Goal: Transaction & Acquisition: Book appointment/travel/reservation

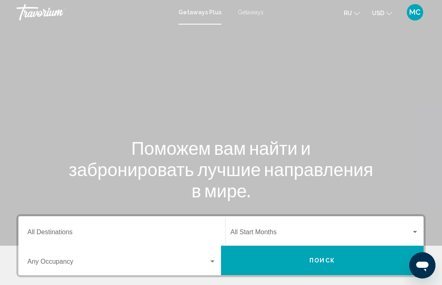
click at [250, 11] on span "Getaways" at bounding box center [251, 12] width 26 height 7
click at [181, 227] on div "Destination All Destinations" at bounding box center [121, 231] width 188 height 26
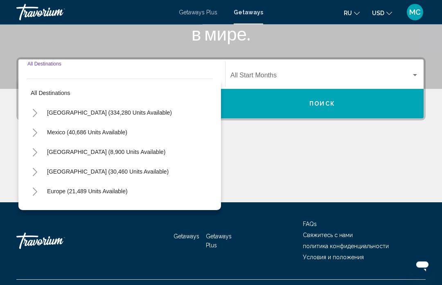
scroll to position [174, 0]
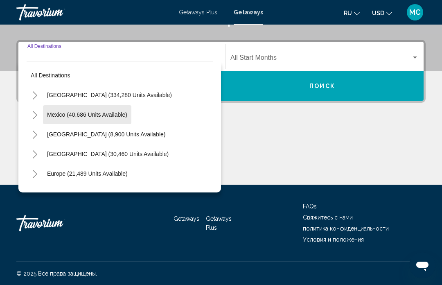
click at [121, 115] on span "Mexico (40,686 units available)" at bounding box center [87, 114] width 80 height 7
type input "**********"
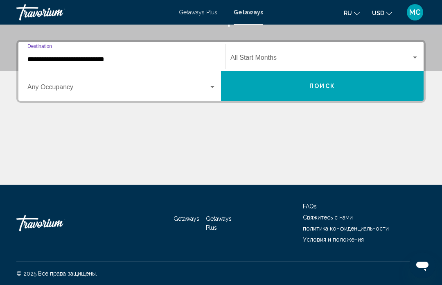
click at [417, 56] on div "Search widget" at bounding box center [414, 57] width 7 height 7
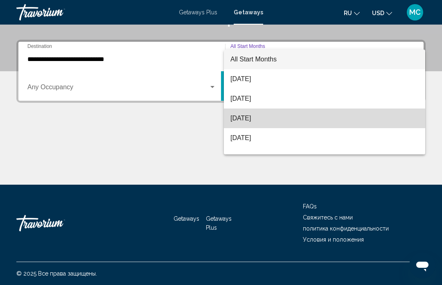
click at [269, 119] on span "[DATE]" at bounding box center [324, 118] width 188 height 20
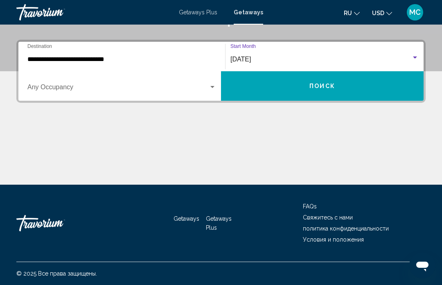
click at [309, 87] on span "Поиск" at bounding box center [322, 86] width 26 height 7
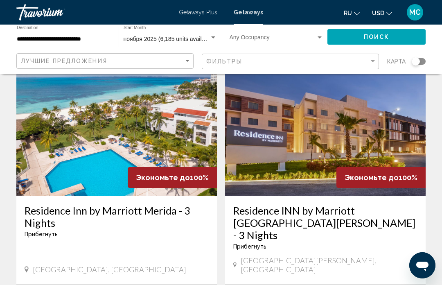
scroll to position [1628, 0]
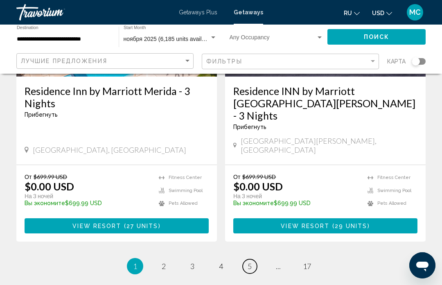
click at [251, 261] on span "5" at bounding box center [249, 265] width 4 height 9
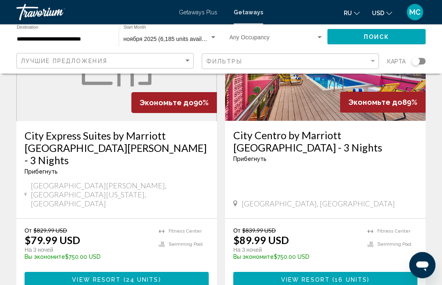
scroll to position [1652, 0]
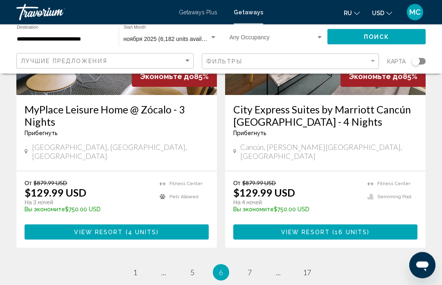
scroll to position [1664, 0]
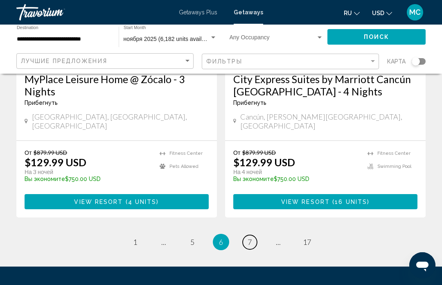
click at [256, 235] on link "page 7" at bounding box center [249, 242] width 14 height 14
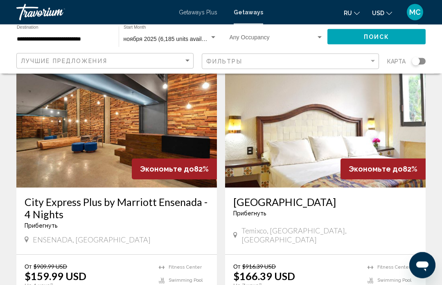
scroll to position [954, 0]
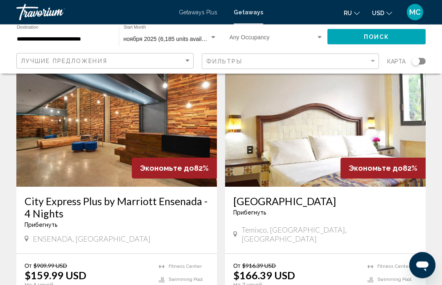
click at [410, 222] on div "[GEOGRAPHIC_DATA] Прибегнуть - Это курорт только для взрослых [GEOGRAPHIC_DATA]…" at bounding box center [325, 220] width 200 height 67
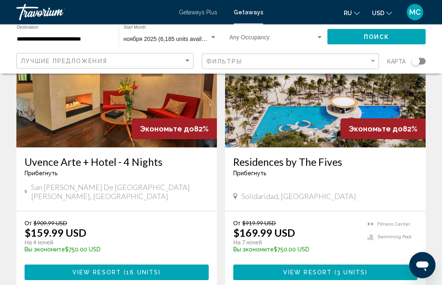
scroll to position [1284, 0]
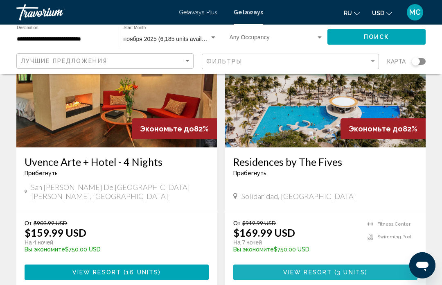
click at [317, 269] on span "View Resort" at bounding box center [307, 272] width 49 height 7
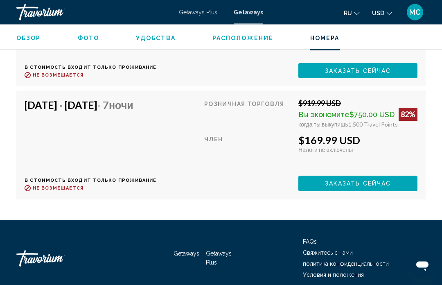
scroll to position [1448, 0]
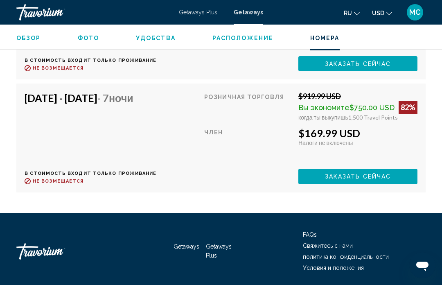
click at [388, 8] on button "USD USD ($) MXN (Mex$) CAD (Can$) GBP (£) EUR (€) AUD (A$) NZD (NZ$) CNY (CN¥)" at bounding box center [382, 13] width 20 height 12
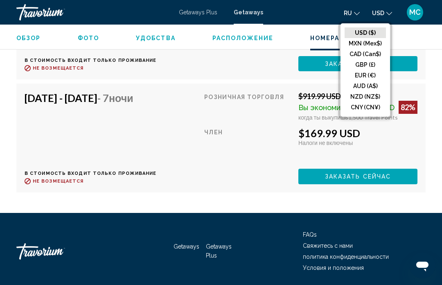
click at [375, 56] on button "CAD (Can$)" at bounding box center [364, 54] width 41 height 11
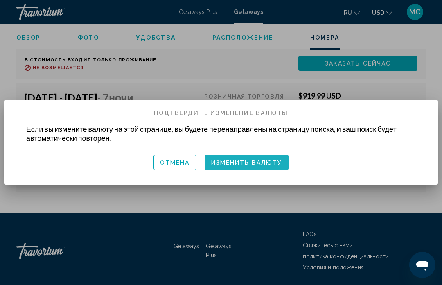
click at [247, 159] on span "Изменить валюту" at bounding box center [246, 162] width 71 height 7
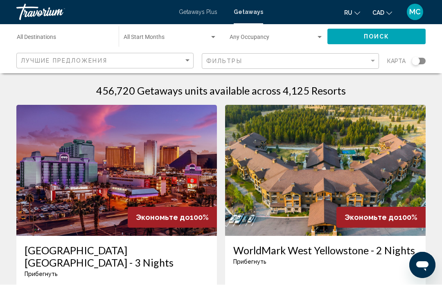
scroll to position [6, 0]
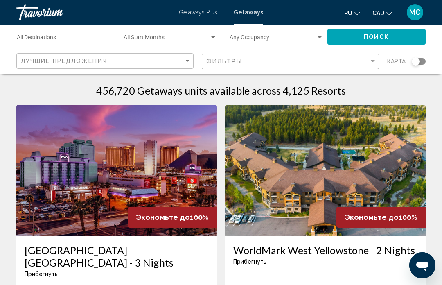
click at [83, 40] on input "Destination All Destinations" at bounding box center [64, 39] width 94 height 7
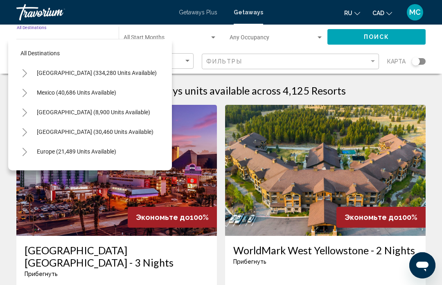
click at [111, 93] on span "Mexico (40,686 units available)" at bounding box center [76, 92] width 79 height 7
type input "**********"
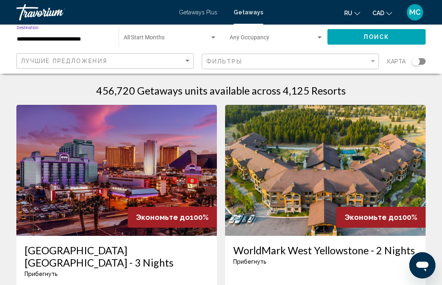
click at [213, 38] on div "Search widget" at bounding box center [213, 37] width 4 height 2
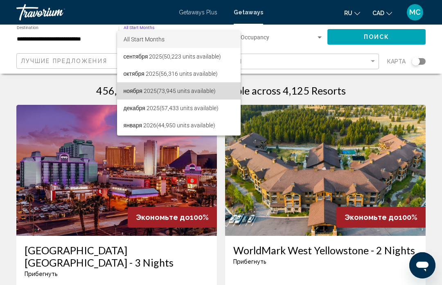
click at [191, 91] on span "ноября 2025 (73,945 units available)" at bounding box center [178, 90] width 111 height 17
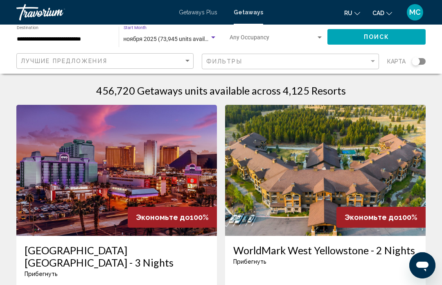
click at [380, 34] on span "Поиск" at bounding box center [376, 37] width 26 height 7
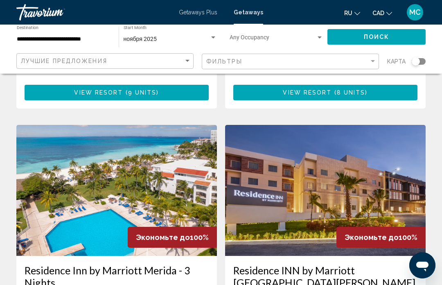
scroll to position [1628, 0]
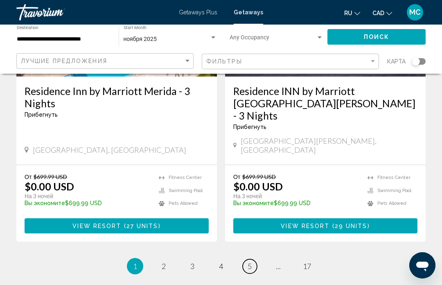
click at [250, 261] on span "5" at bounding box center [249, 265] width 4 height 9
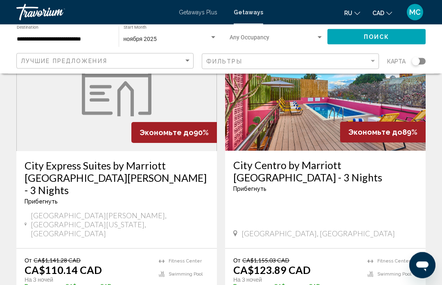
scroll to position [1652, 0]
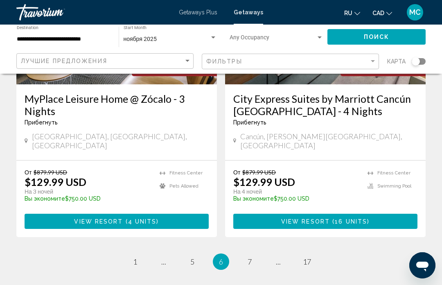
scroll to position [1664, 0]
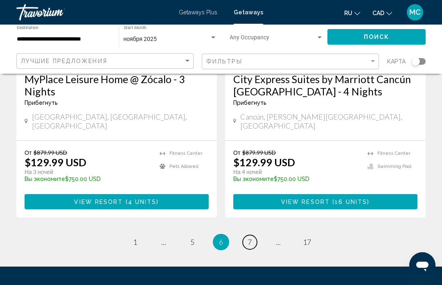
click at [252, 235] on link "page 7" at bounding box center [249, 242] width 14 height 14
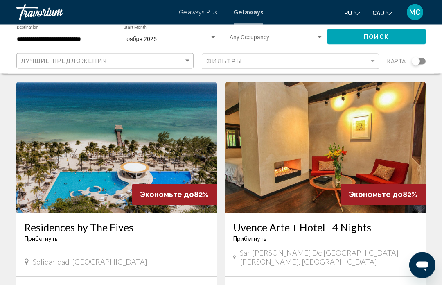
scroll to position [1253, 0]
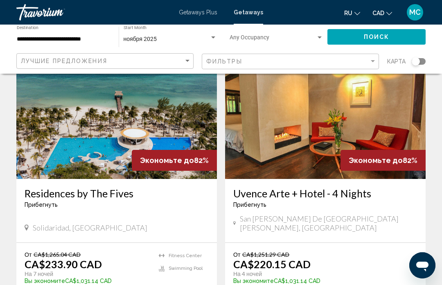
click at [146, 280] on div "От CA$1,265.04 CAD CA$233.90 CAD На 7 ночей Вы экономите CA$1,031.14 CAD temp […" at bounding box center [116, 280] width 200 height 76
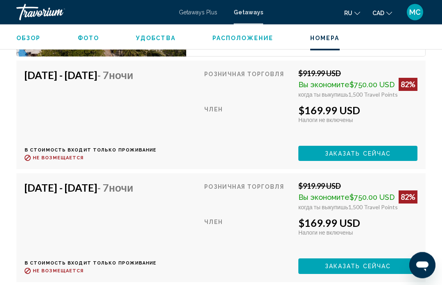
scroll to position [1359, 0]
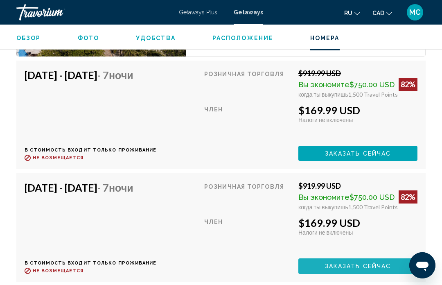
click at [365, 157] on span "Заказать сейчас" at bounding box center [358, 153] width 66 height 7
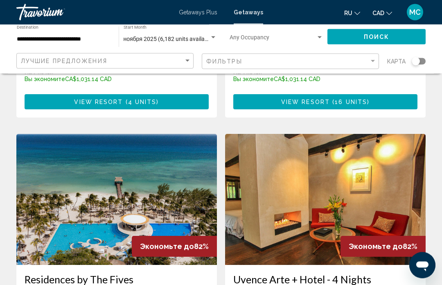
scroll to position [1166, 0]
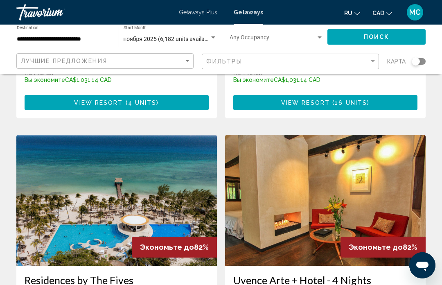
click at [213, 38] on div "Search widget" at bounding box center [213, 37] width 4 height 2
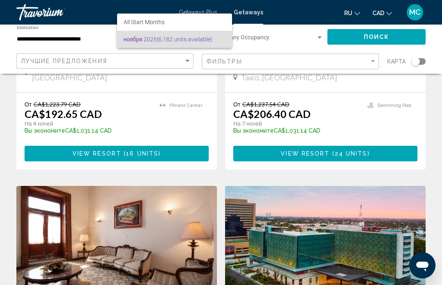
scroll to position [517, 0]
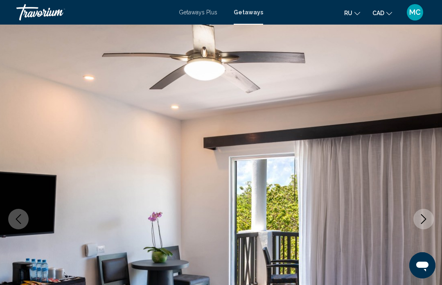
click at [253, 13] on span "Getaways" at bounding box center [247, 12] width 29 height 7
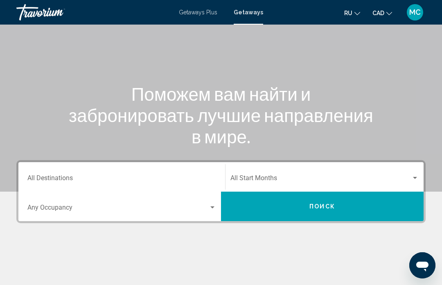
click at [197, 177] on input "Destination All Destinations" at bounding box center [121, 179] width 188 height 7
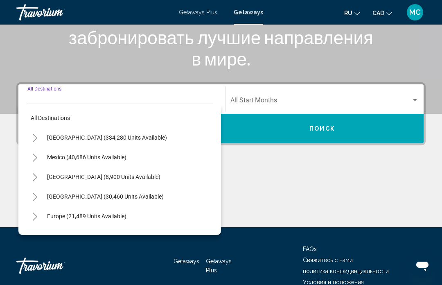
scroll to position [146, 0]
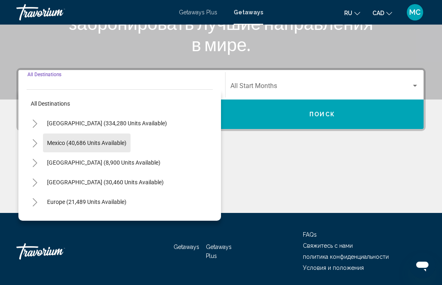
click at [126, 142] on span "Mexico (40,686 units available)" at bounding box center [86, 142] width 79 height 7
type input "**********"
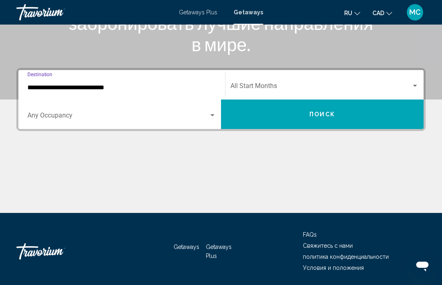
click at [413, 83] on div "Search widget" at bounding box center [414, 86] width 7 height 7
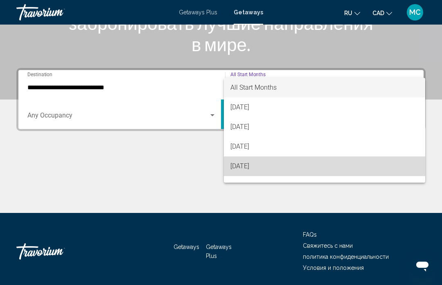
click at [265, 170] on span "[DATE]" at bounding box center [324, 166] width 188 height 20
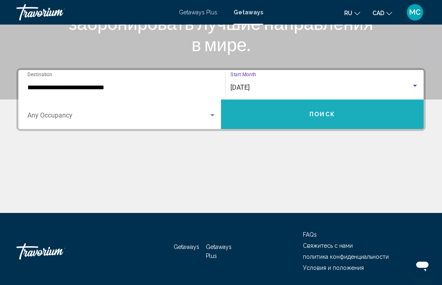
click at [305, 120] on button "Поиск" at bounding box center [322, 113] width 202 height 29
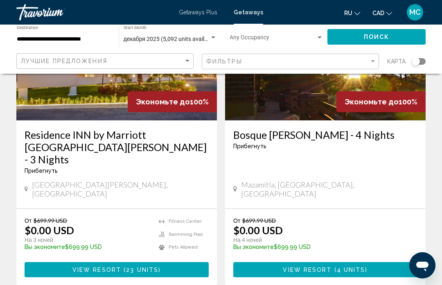
scroll to position [1640, 0]
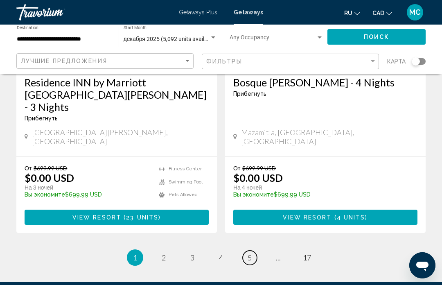
click at [254, 250] on link "page 5" at bounding box center [249, 257] width 14 height 14
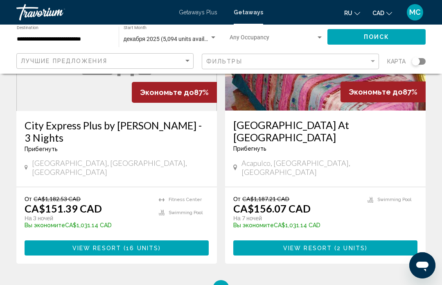
scroll to position [1664, 0]
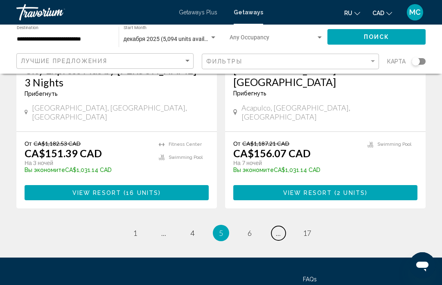
click at [284, 226] on link "page ..." at bounding box center [278, 233] width 14 height 14
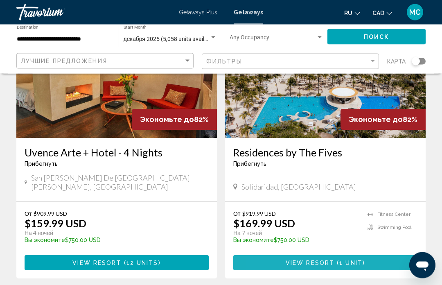
scroll to position [103, 0]
click at [280, 255] on button "View Resort ( 1 unit )" at bounding box center [325, 262] width 184 height 15
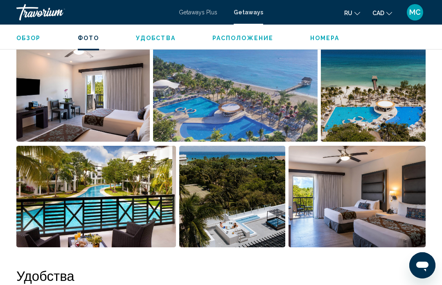
scroll to position [554, 0]
click at [134, 208] on img "Open full-screen image slider" at bounding box center [95, 196] width 159 height 101
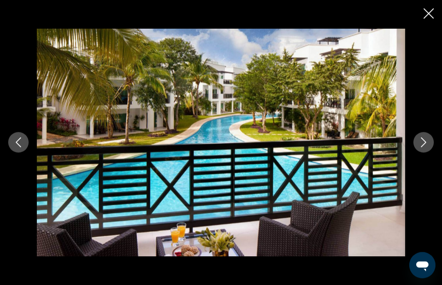
scroll to position [555, 0]
click at [421, 146] on icon "Next image" at bounding box center [423, 142] width 10 height 10
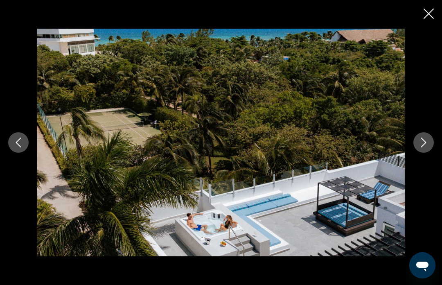
click at [417, 140] on button "Next image" at bounding box center [423, 142] width 20 height 20
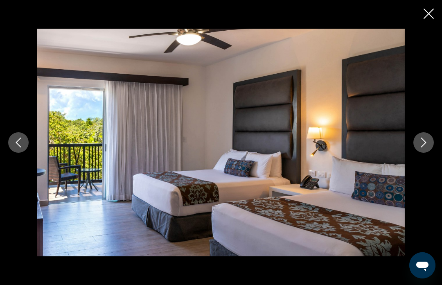
click at [419, 146] on icon "Next image" at bounding box center [423, 142] width 10 height 10
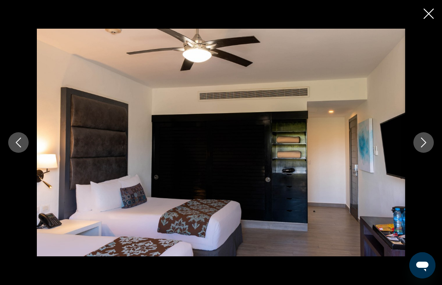
click at [421, 148] on button "Next image" at bounding box center [423, 142] width 20 height 20
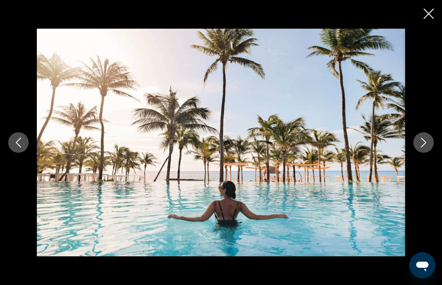
click at [424, 145] on icon "Next image" at bounding box center [423, 142] width 10 height 10
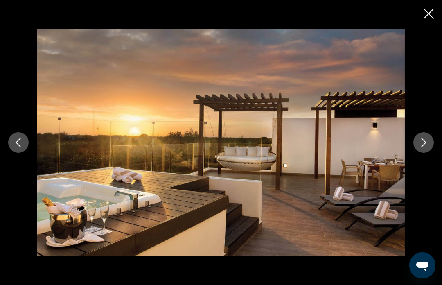
click at [428, 148] on button "Next image" at bounding box center [423, 142] width 20 height 20
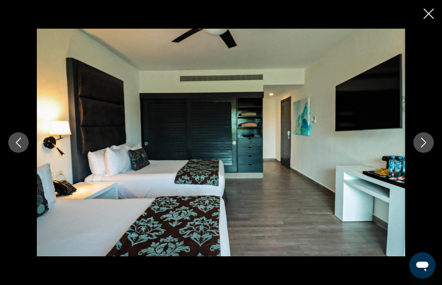
click at [428, 149] on button "Next image" at bounding box center [423, 142] width 20 height 20
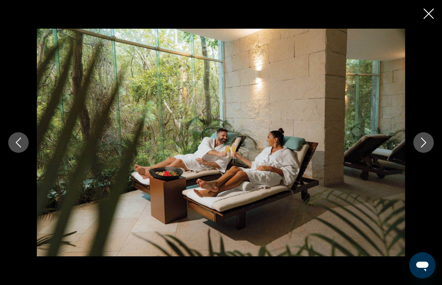
click at [431, 148] on button "Next image" at bounding box center [423, 142] width 20 height 20
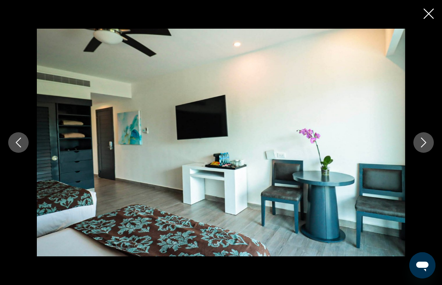
click at [428, 149] on button "Next image" at bounding box center [423, 142] width 20 height 20
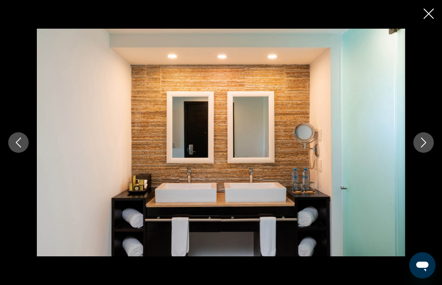
click at [428, 149] on button "Next image" at bounding box center [423, 142] width 20 height 20
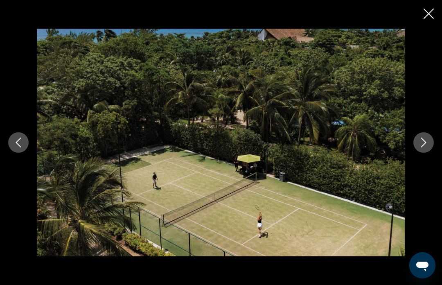
click at [426, 149] on button "Next image" at bounding box center [423, 142] width 20 height 20
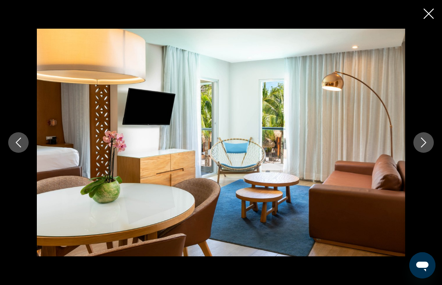
click at [425, 149] on button "Next image" at bounding box center [423, 142] width 20 height 20
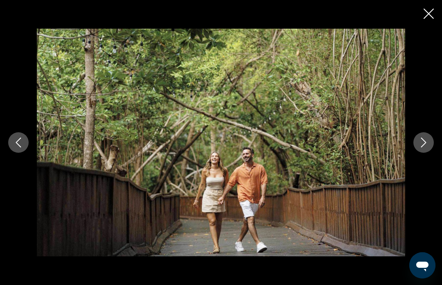
click at [425, 149] on button "Next image" at bounding box center [423, 142] width 20 height 20
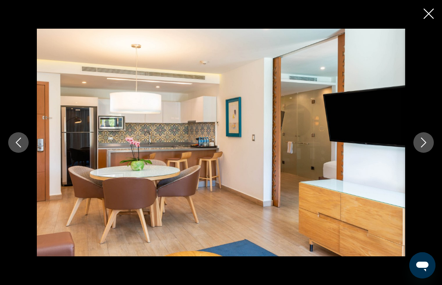
click at [424, 149] on button "Next image" at bounding box center [423, 142] width 20 height 20
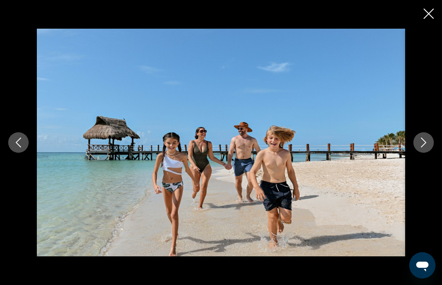
click at [426, 149] on button "Next image" at bounding box center [423, 142] width 20 height 20
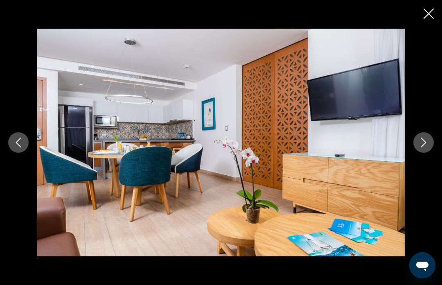
click at [424, 150] on button "Next image" at bounding box center [423, 142] width 20 height 20
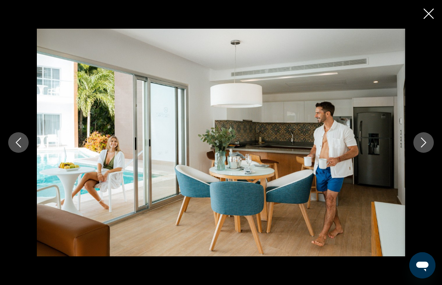
click at [424, 150] on button "Next image" at bounding box center [423, 142] width 20 height 20
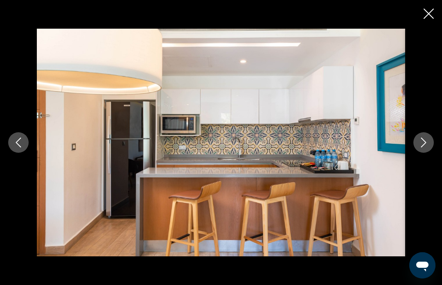
click at [423, 149] on button "Next image" at bounding box center [423, 142] width 20 height 20
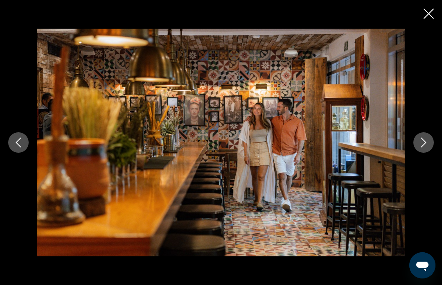
click at [421, 149] on button "Next image" at bounding box center [423, 142] width 20 height 20
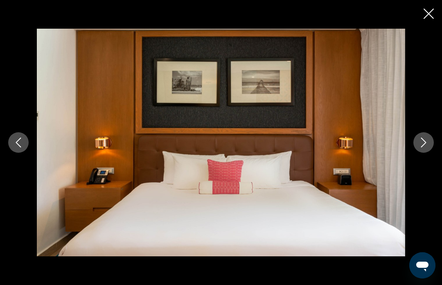
click at [419, 150] on button "Next image" at bounding box center [423, 142] width 20 height 20
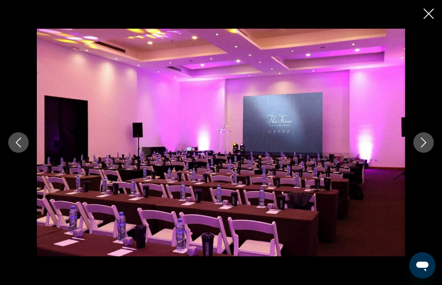
click at [420, 150] on button "Next image" at bounding box center [423, 142] width 20 height 20
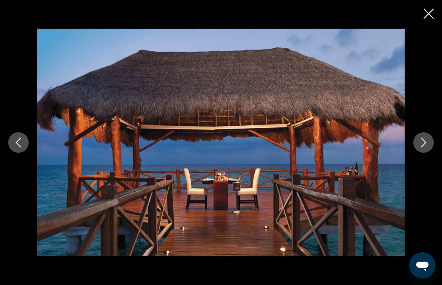
click at [419, 150] on button "Next image" at bounding box center [423, 142] width 20 height 20
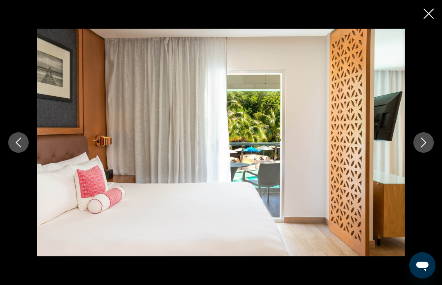
click at [418, 150] on button "Next image" at bounding box center [423, 142] width 20 height 20
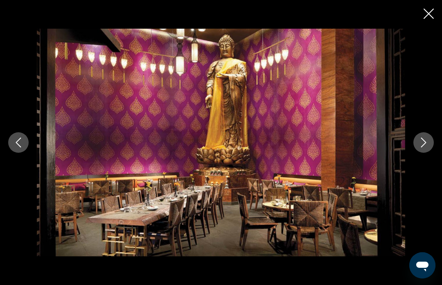
click at [418, 151] on button "Next image" at bounding box center [423, 142] width 20 height 20
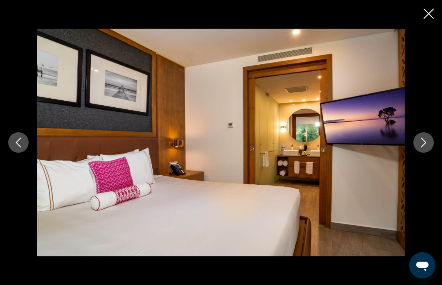
click at [417, 152] on div "Main content" at bounding box center [221, 143] width 442 height 228
click at [421, 146] on icon "Next image" at bounding box center [423, 142] width 5 height 10
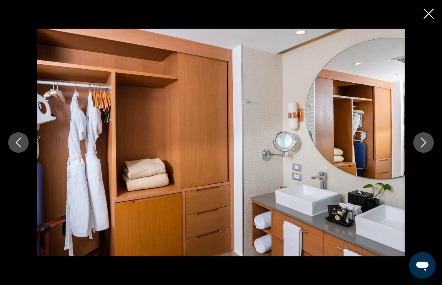
click at [422, 147] on icon "Next image" at bounding box center [423, 142] width 10 height 10
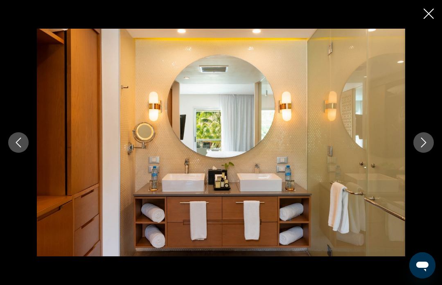
click at [418, 149] on button "Next image" at bounding box center [423, 142] width 20 height 20
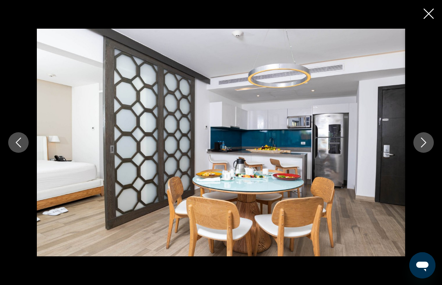
click at [404, 153] on img "Main content" at bounding box center [221, 143] width 368 height 228
click at [423, 143] on icon "Next image" at bounding box center [423, 142] width 10 height 10
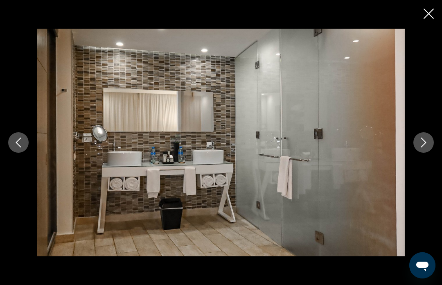
click at [417, 146] on button "Next image" at bounding box center [423, 142] width 20 height 20
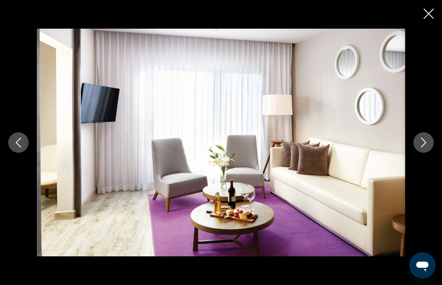
click at [46, 190] on img "Main content" at bounding box center [221, 143] width 368 height 228
click at [119, 139] on img "Main content" at bounding box center [221, 143] width 368 height 228
